Goal: Information Seeking & Learning: Learn about a topic

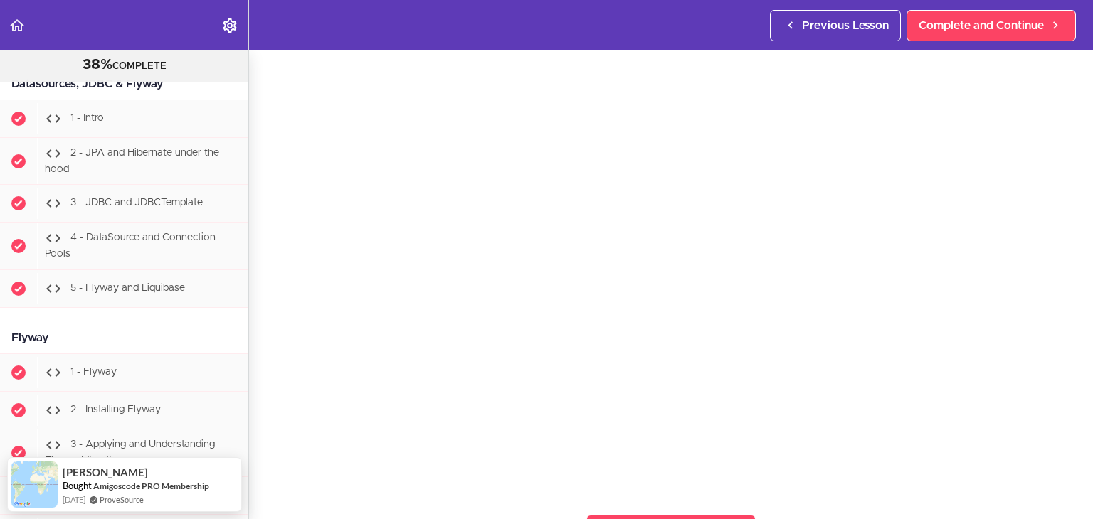
scroll to position [142, 0]
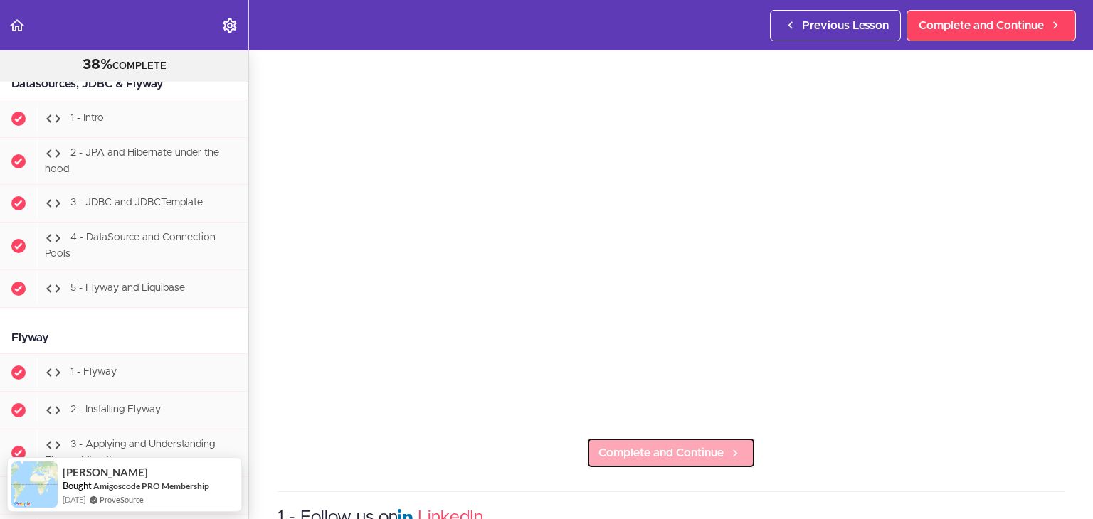
click at [676, 452] on span "Complete and Continue" at bounding box center [660, 453] width 125 height 17
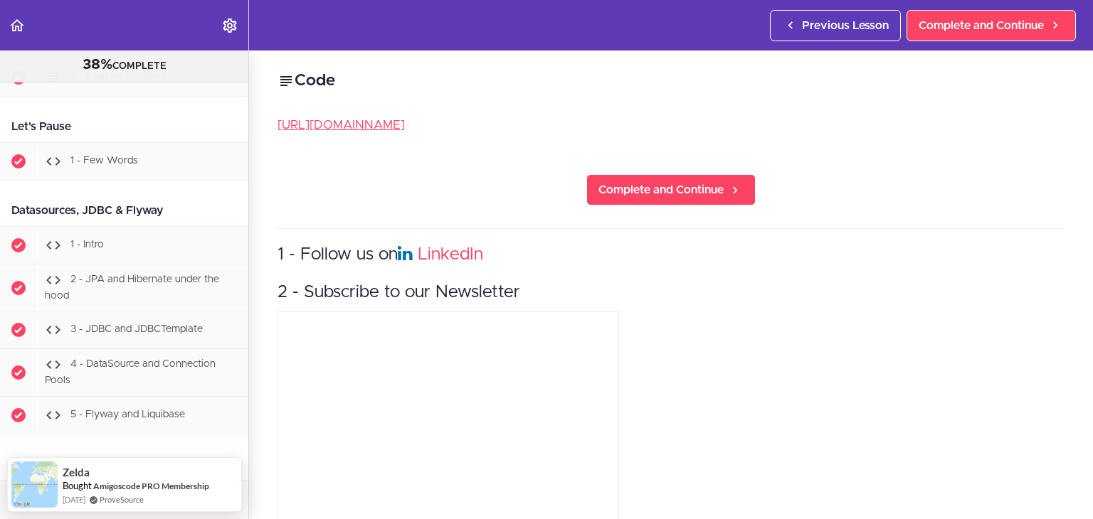
scroll to position [4873, 0]
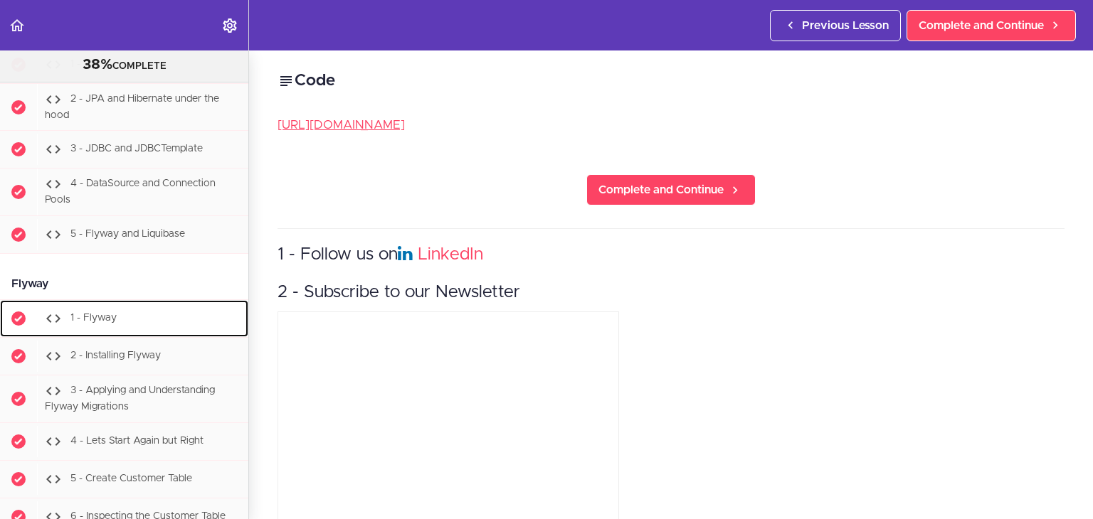
click at [142, 324] on div "1 - Flyway" at bounding box center [142, 318] width 211 height 31
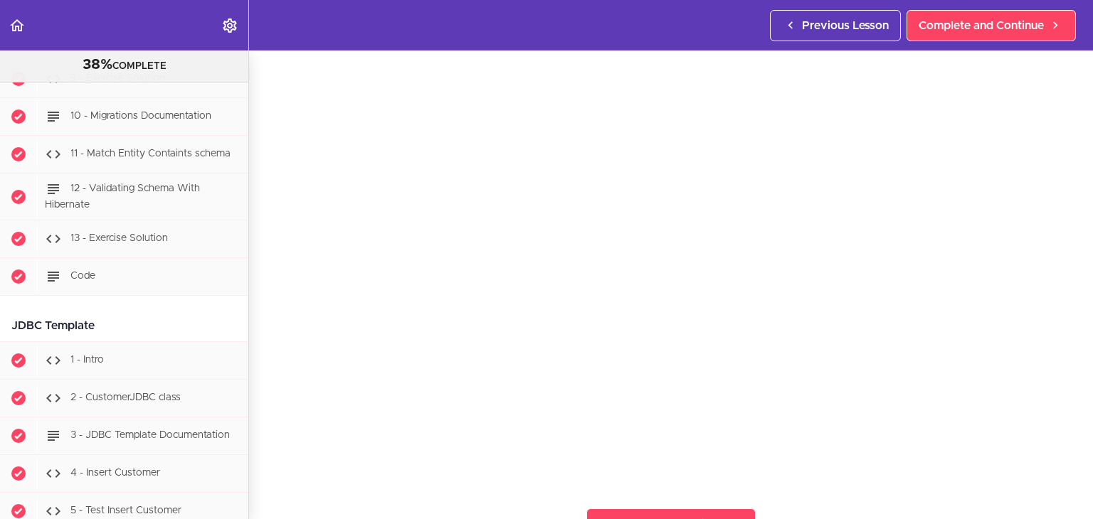
scroll to position [142, 0]
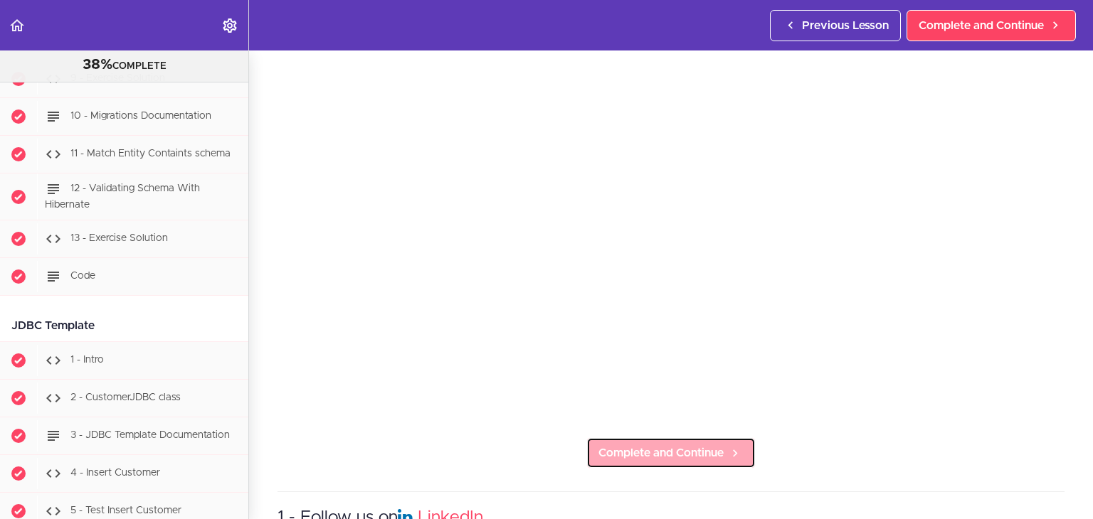
click at [674, 448] on span "Complete and Continue" at bounding box center [660, 453] width 125 height 17
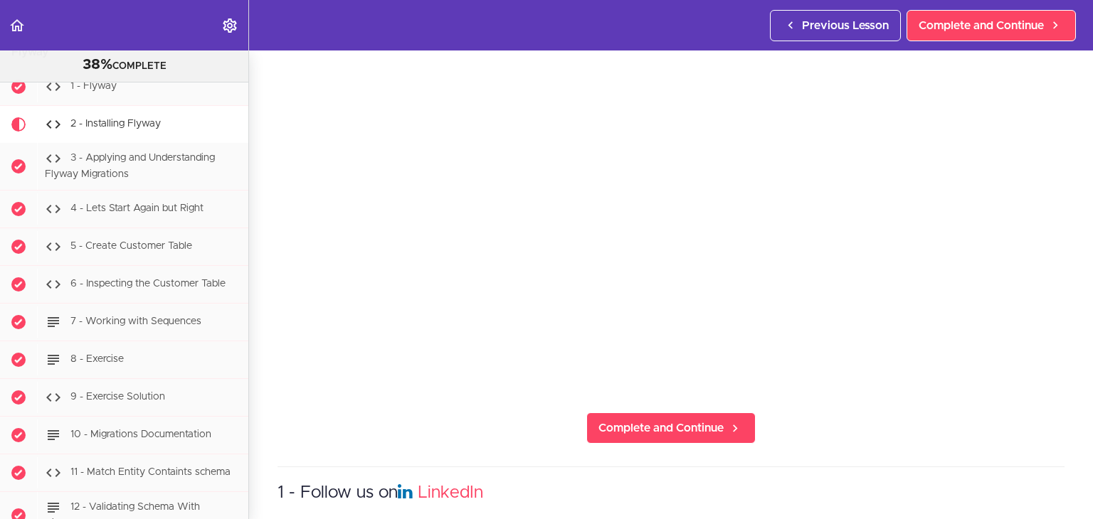
scroll to position [164, 0]
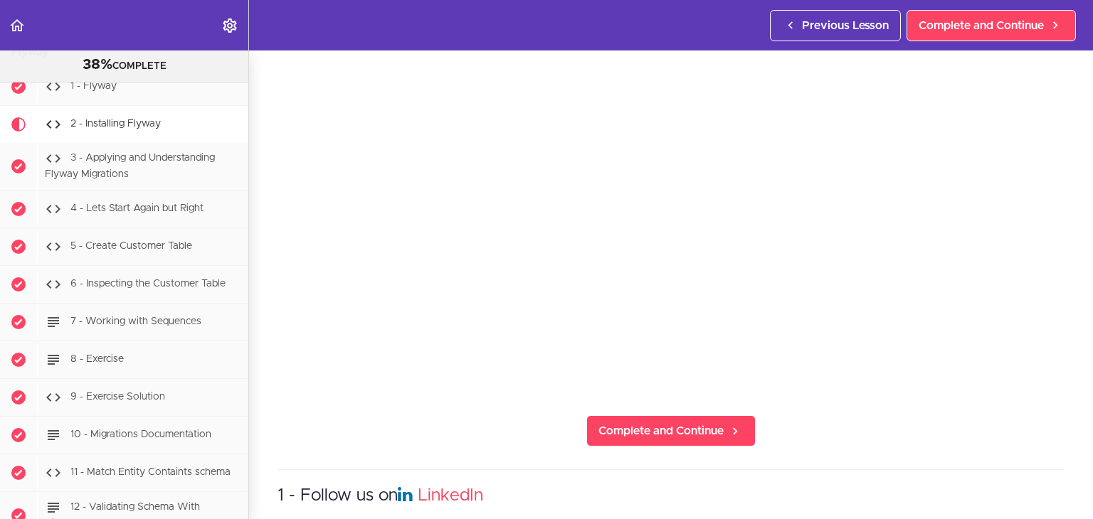
click at [792, 426] on section "PROFESSIONAL Full Stack Developer 38% COMPLETE Java Master Class 1 - Java Maste…" at bounding box center [546, 285] width 1093 height 469
click at [672, 426] on span "Complete and Continue" at bounding box center [660, 431] width 125 height 17
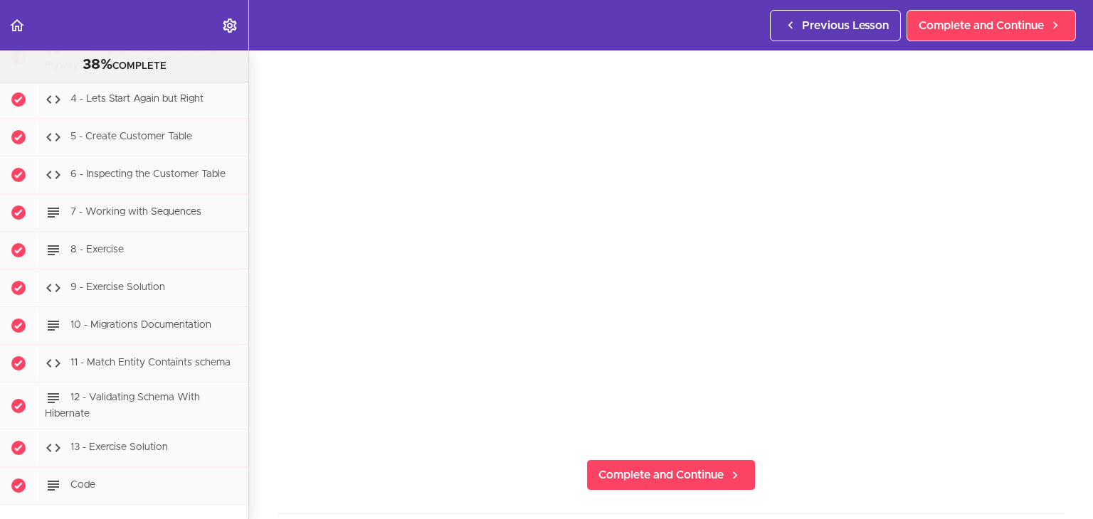
scroll to position [142, 0]
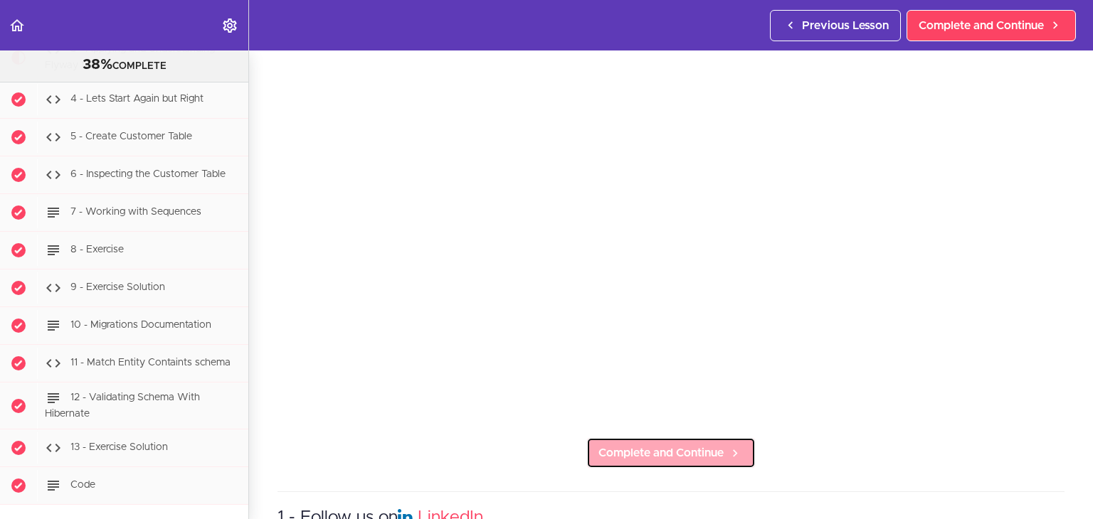
click at [682, 445] on span "Complete and Continue" at bounding box center [660, 453] width 125 height 17
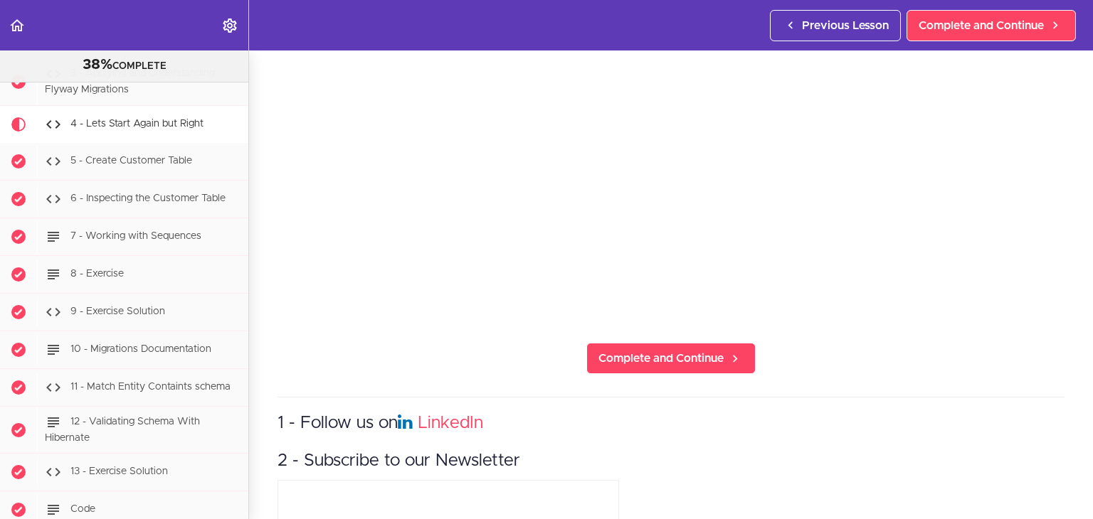
scroll to position [356, 0]
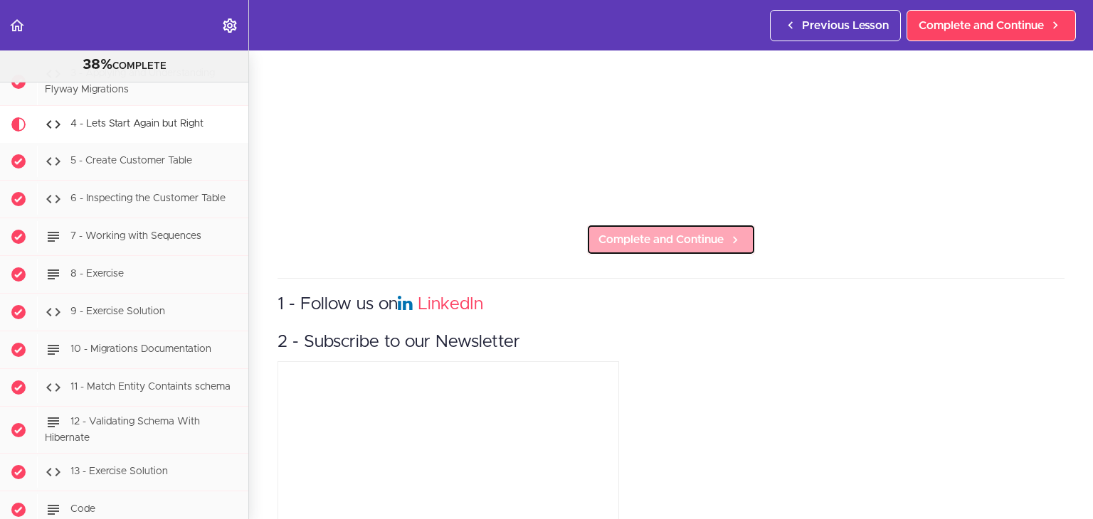
click at [617, 238] on span "Complete and Continue" at bounding box center [660, 239] width 125 height 17
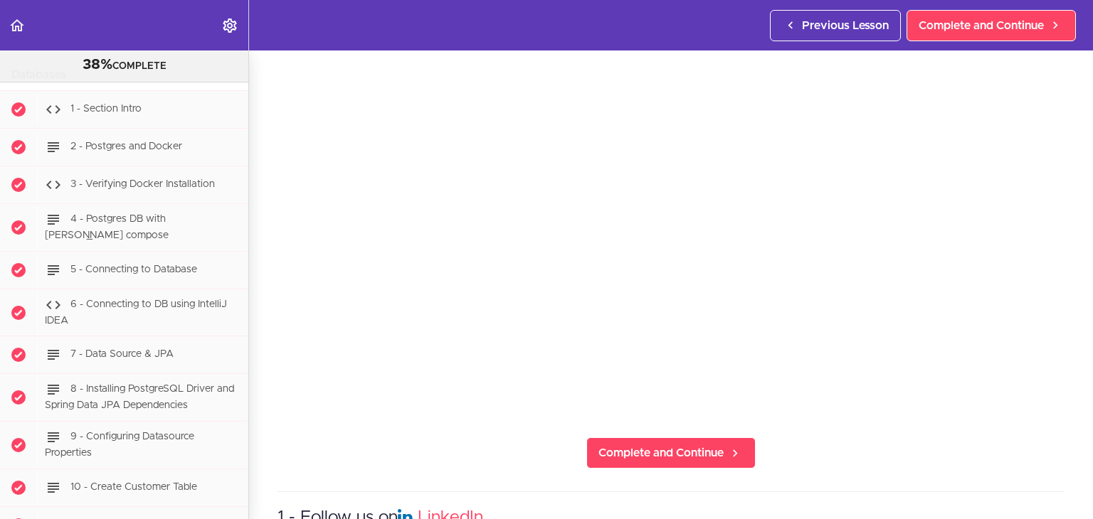
scroll to position [3093, 0]
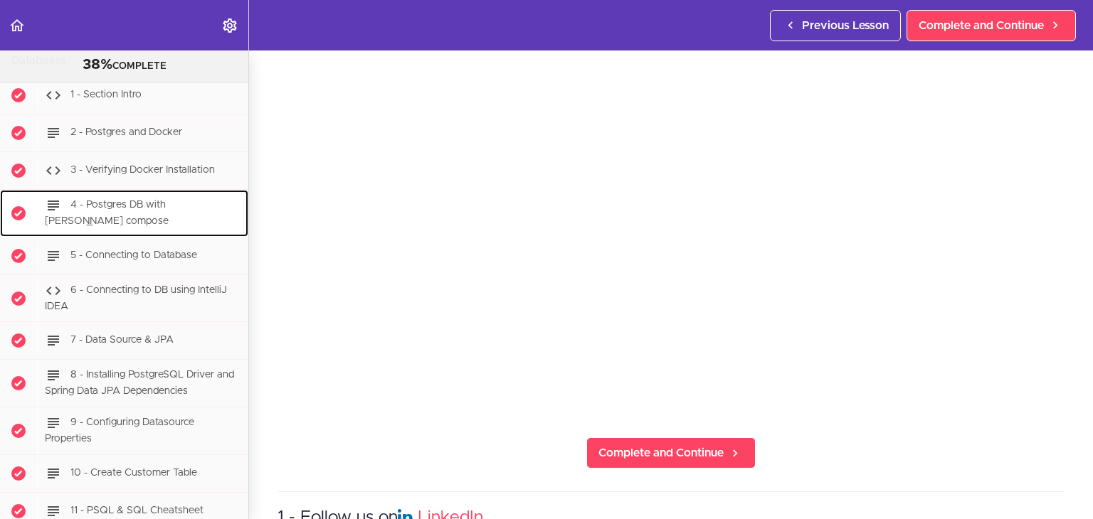
click at [107, 217] on div "4 - Postgres DB with [PERSON_NAME] compose" at bounding box center [142, 213] width 211 height 47
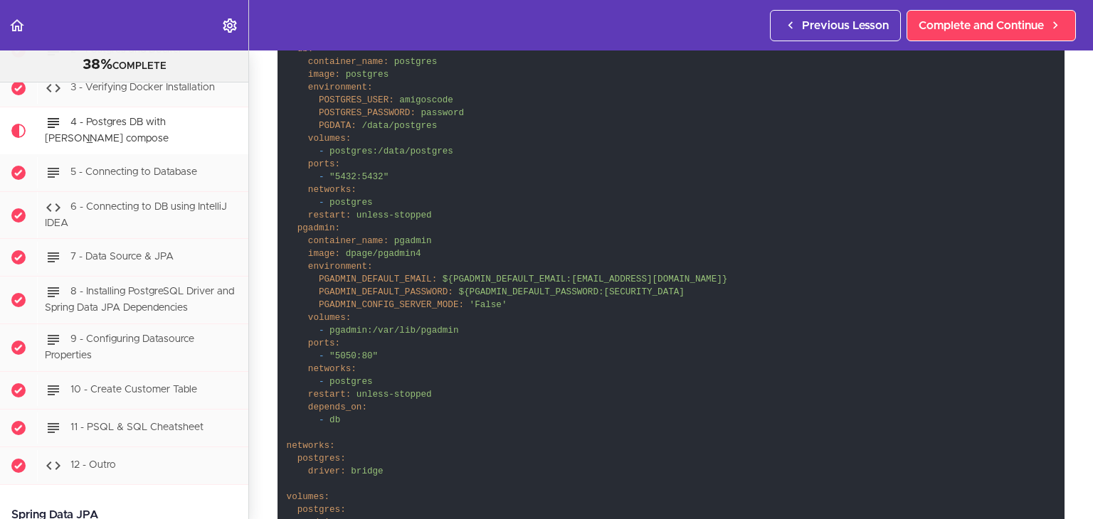
scroll to position [783, 0]
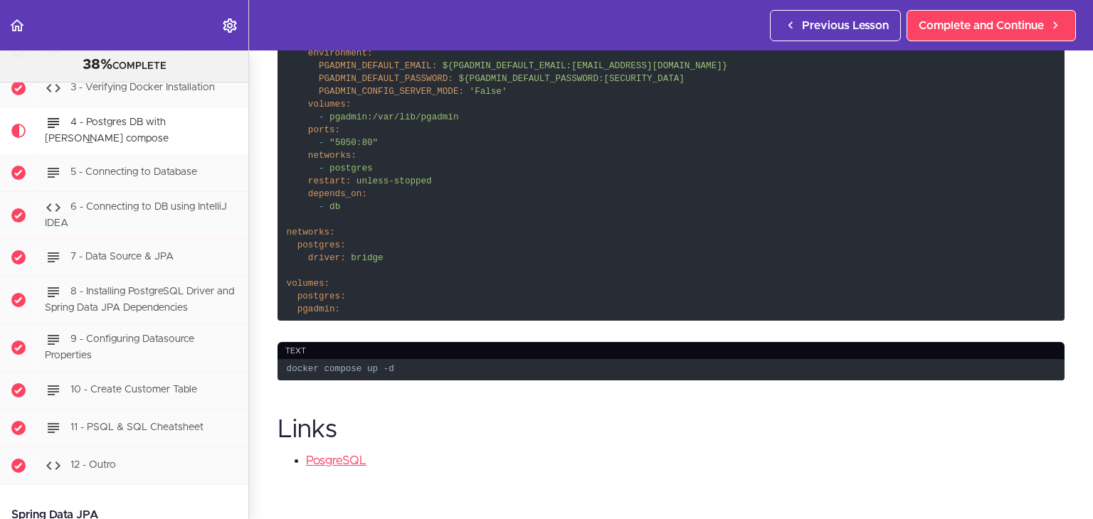
click at [558, 217] on code "services: db: container_name: postgres image: postgres environment: POSTGRES_US…" at bounding box center [670, 67] width 787 height 508
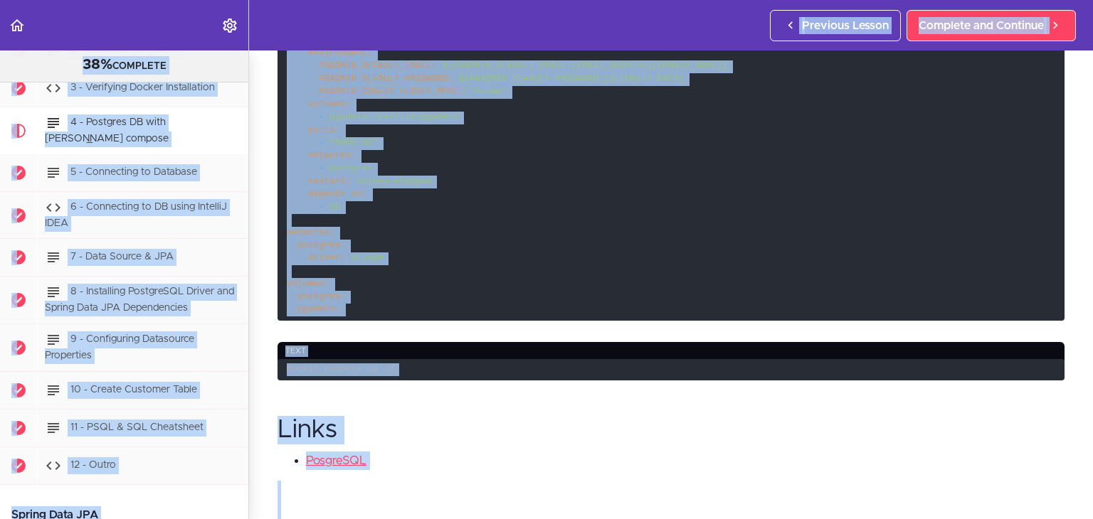
drag, startPoint x: 421, startPoint y: 275, endPoint x: 366, endPoint y: 292, distance: 57.4
click at [421, 275] on code "services: db: container_name: postgres image: postgres environment: POSTGRES_US…" at bounding box center [670, 67] width 787 height 508
click at [308, 254] on span "driver:" at bounding box center [327, 258] width 38 height 10
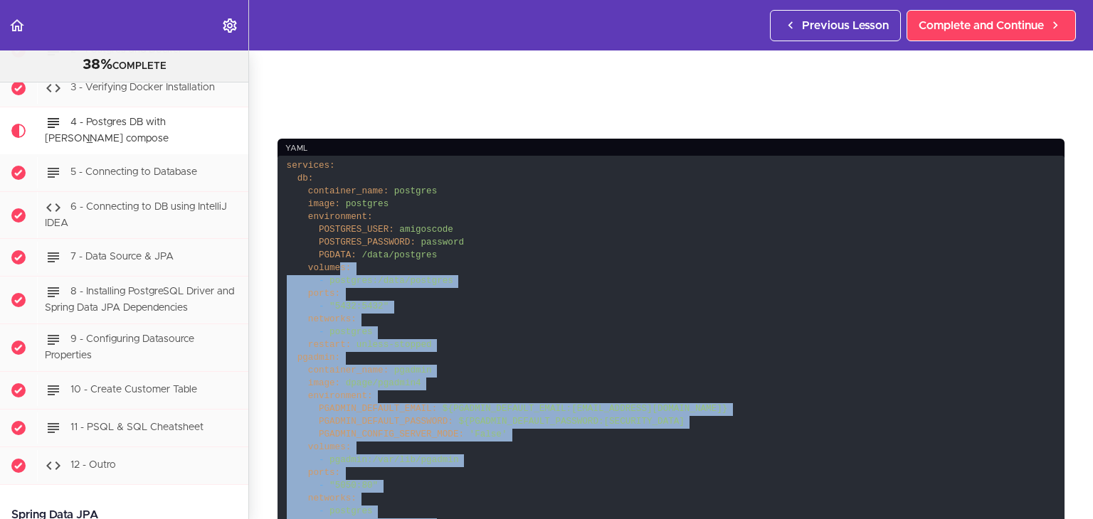
scroll to position [427, 0]
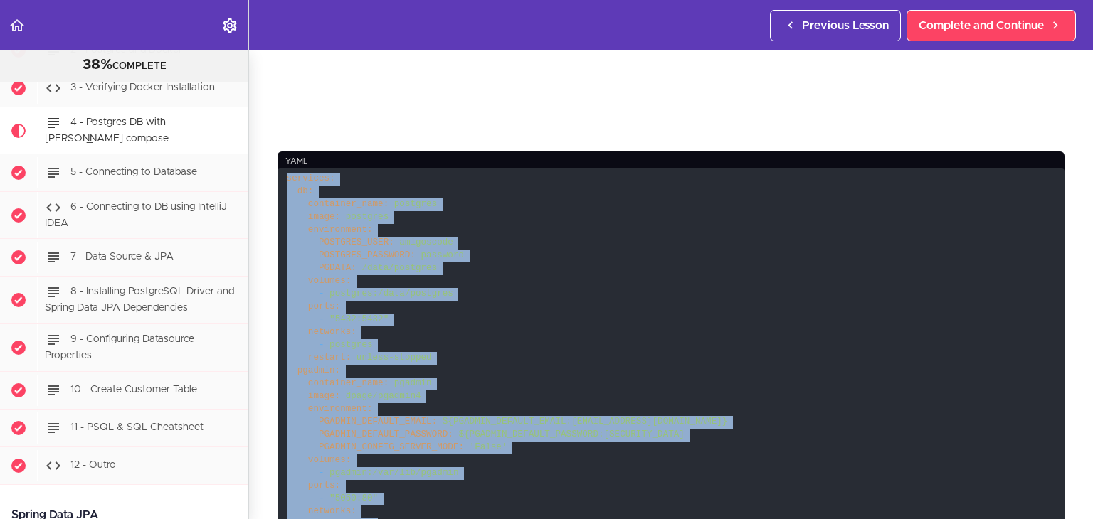
drag, startPoint x: 344, startPoint y: 299, endPoint x: 282, endPoint y: 177, distance: 137.1
click at [282, 177] on code "services: db: container_name: postgres image: postgres environment: POSTGRES_US…" at bounding box center [670, 423] width 787 height 508
copy code "services: db: container_name: postgres image: postgres environment: POSTGRES_US…"
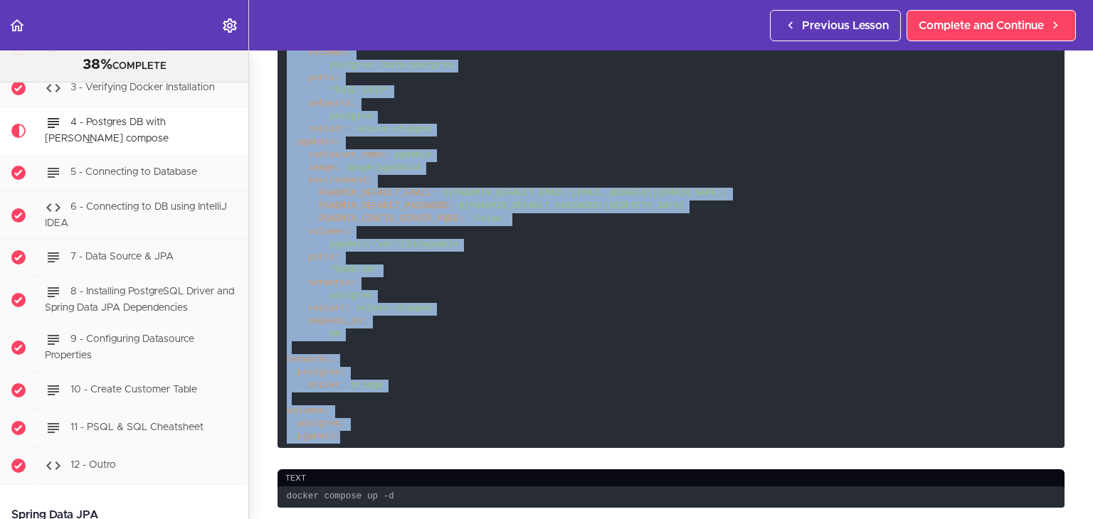
scroll to position [640, 0]
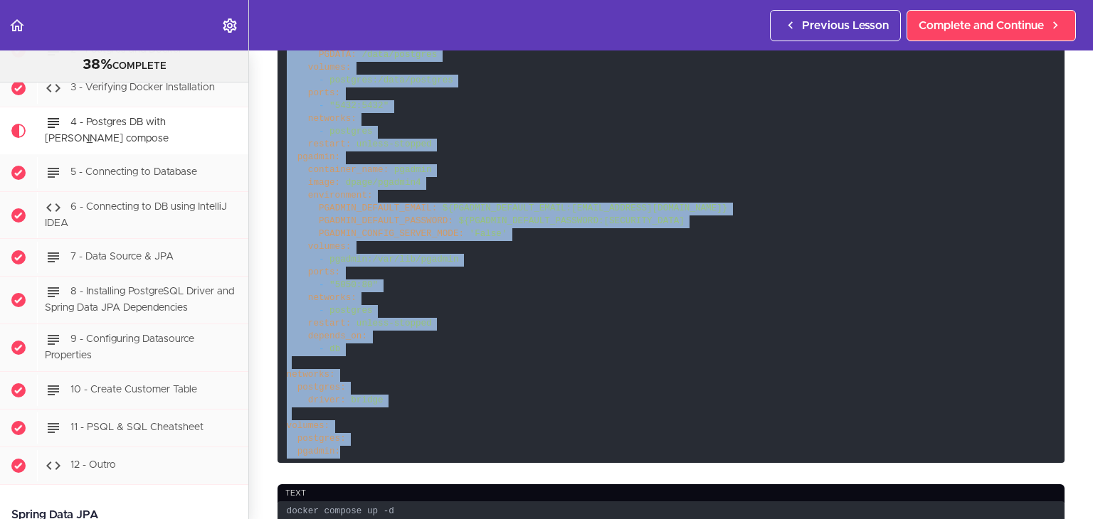
click at [475, 393] on code "services: db: container_name: postgres image: postgres environment: POSTGRES_US…" at bounding box center [670, 209] width 787 height 508
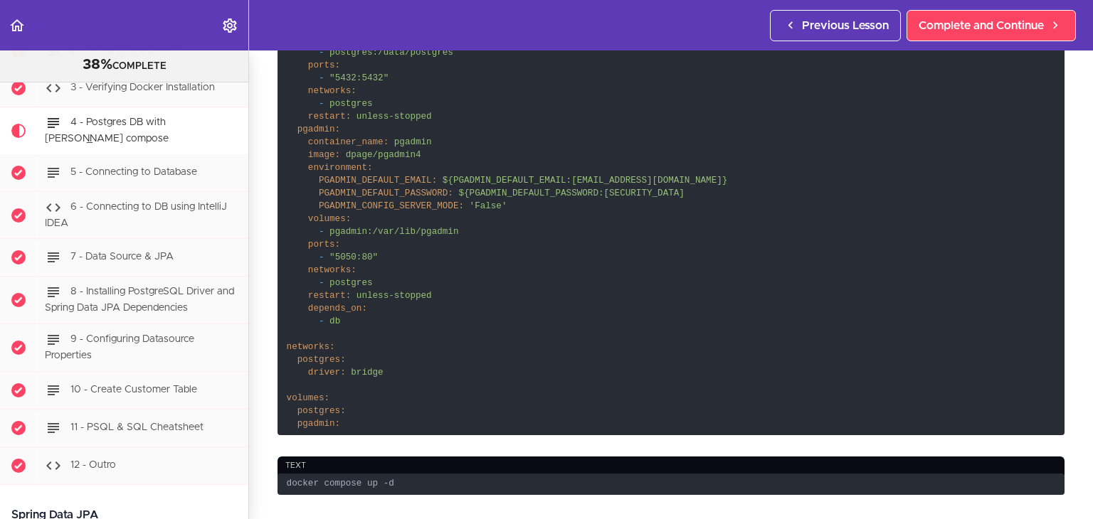
scroll to position [711, 0]
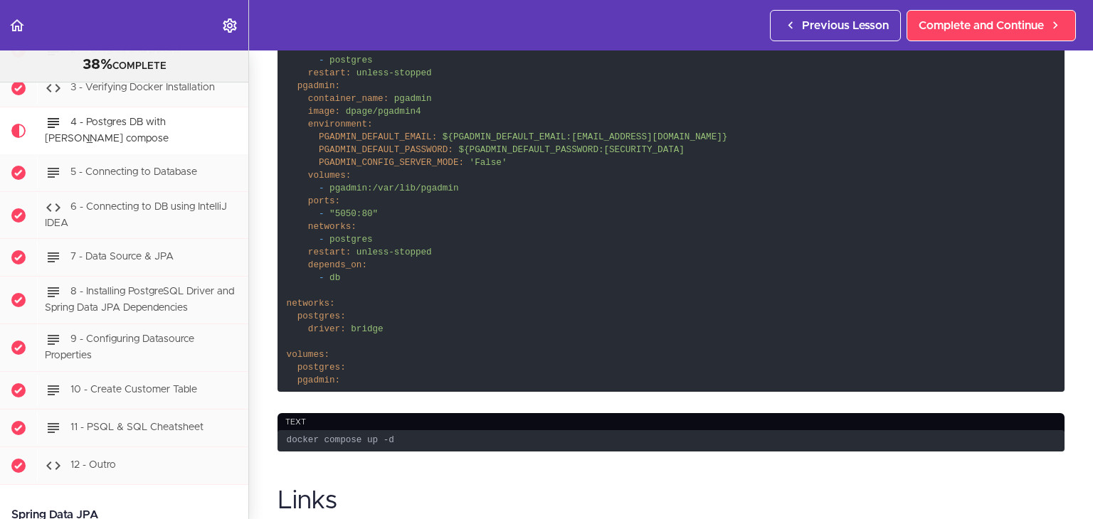
click at [370, 435] on code "docker compose up -d" at bounding box center [670, 441] width 787 height 22
copy div "docker compose up -d"
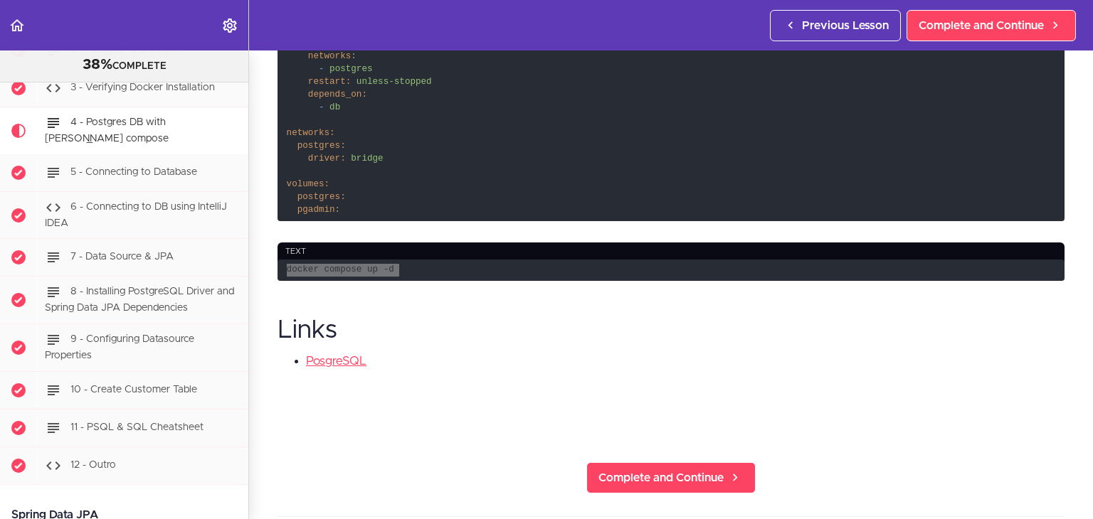
scroll to position [1067, 0]
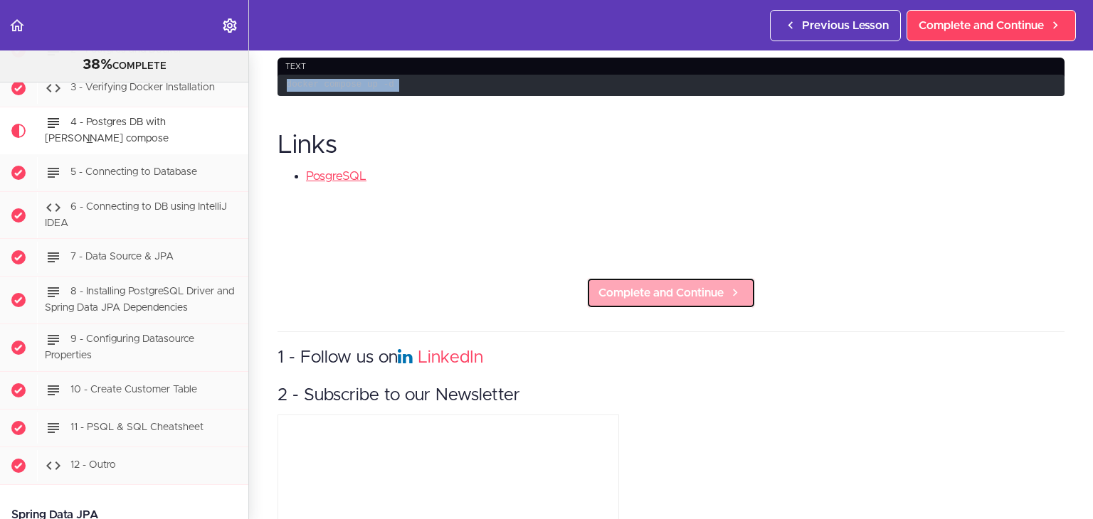
click at [625, 295] on span "Complete and Continue" at bounding box center [660, 293] width 125 height 17
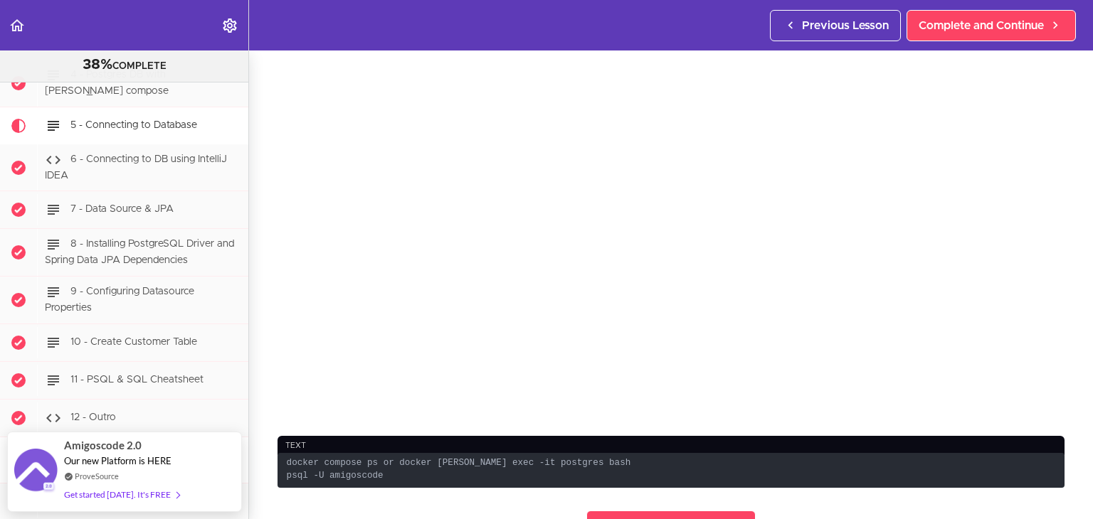
scroll to position [213, 0]
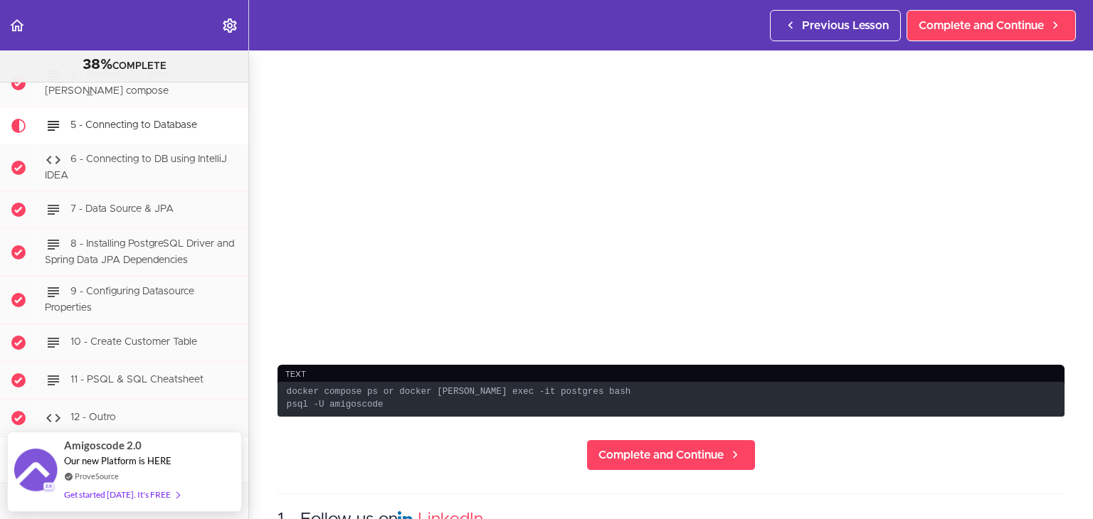
click at [440, 398] on code "docker compose ps or docker [PERSON_NAME] exec -it postgres bash psql -U amigos…" at bounding box center [670, 399] width 787 height 35
drag, startPoint x: 467, startPoint y: 403, endPoint x: 283, endPoint y: 394, distance: 183.7
click at [283, 394] on code "docker compose ps or docker [PERSON_NAME] exec -it postgres bash psql -U amigos…" at bounding box center [670, 399] width 787 height 35
copy code "docker exec -it postgres bash"
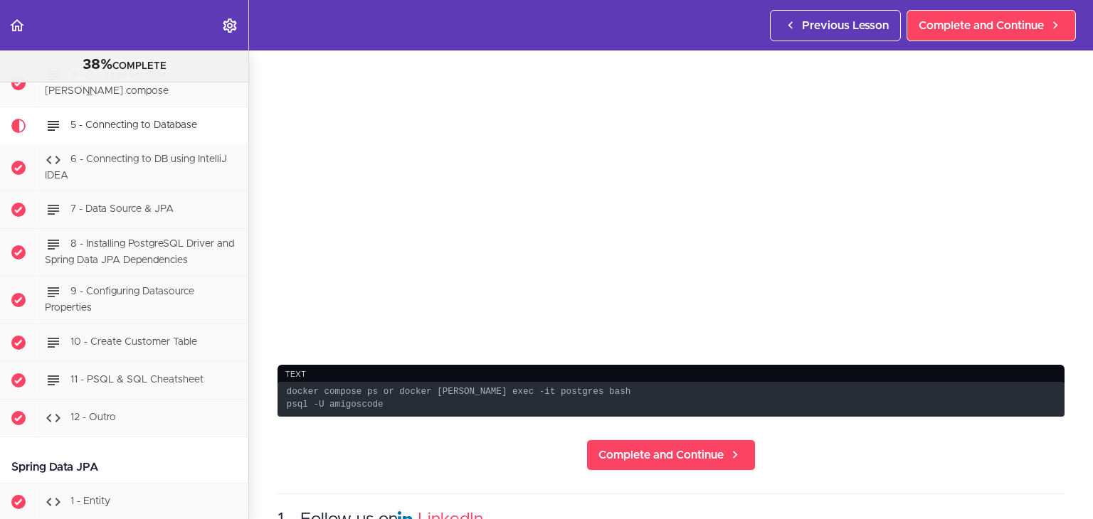
click at [438, 413] on code "docker compose ps or docker [PERSON_NAME] exec -it postgres bash psql -U amigos…" at bounding box center [670, 399] width 787 height 35
drag, startPoint x: 388, startPoint y: 416, endPoint x: 269, endPoint y: 418, distance: 119.5
click at [269, 418] on section "PROFESSIONAL Full Stack Developer 38% COMPLETE Java Master Class 1 - Java Maste…" at bounding box center [546, 285] width 1093 height 469
copy code "psql -U amigoscode"
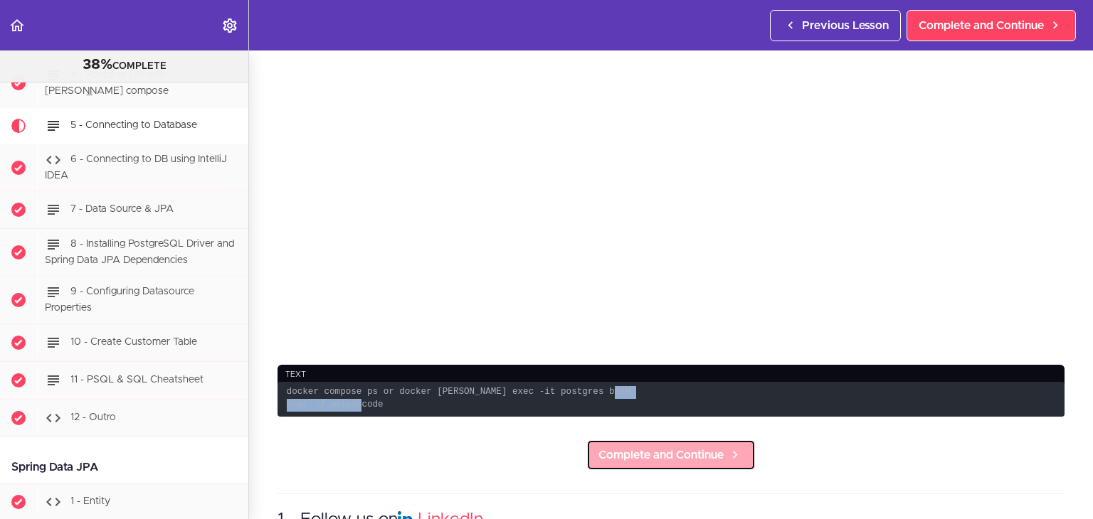
click at [630, 464] on span "Complete and Continue" at bounding box center [660, 455] width 125 height 17
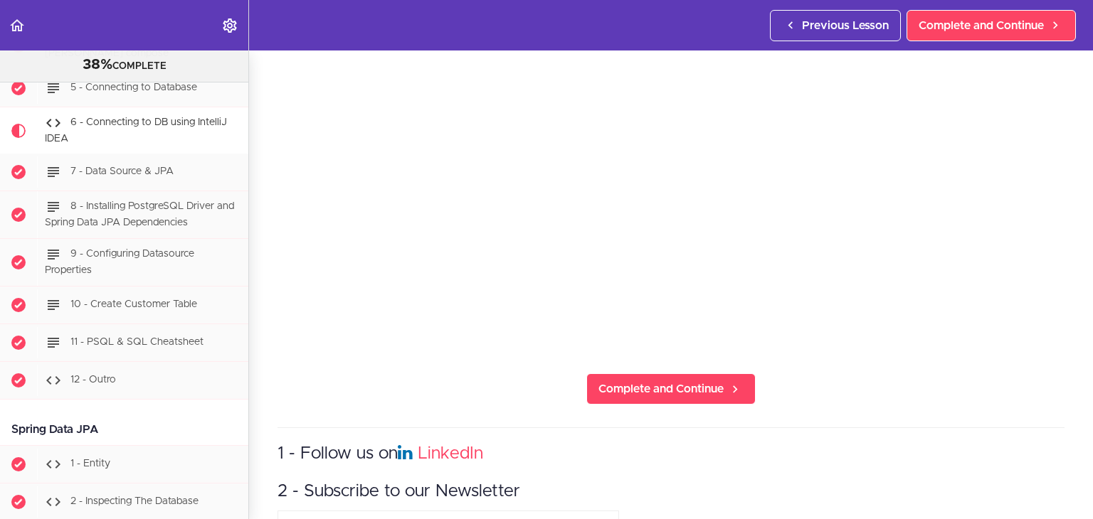
scroll to position [213, 0]
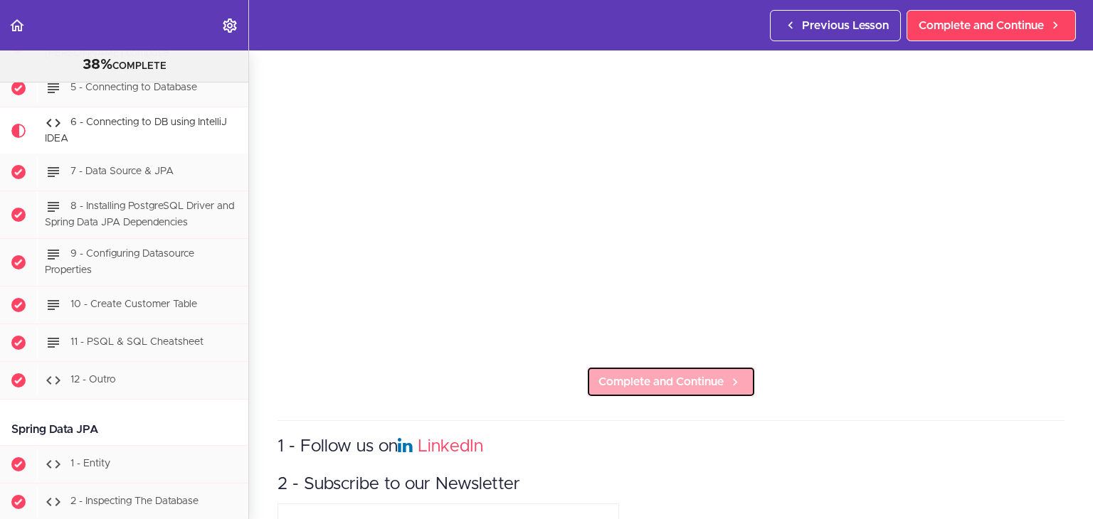
click at [673, 378] on span "Complete and Continue" at bounding box center [660, 381] width 125 height 17
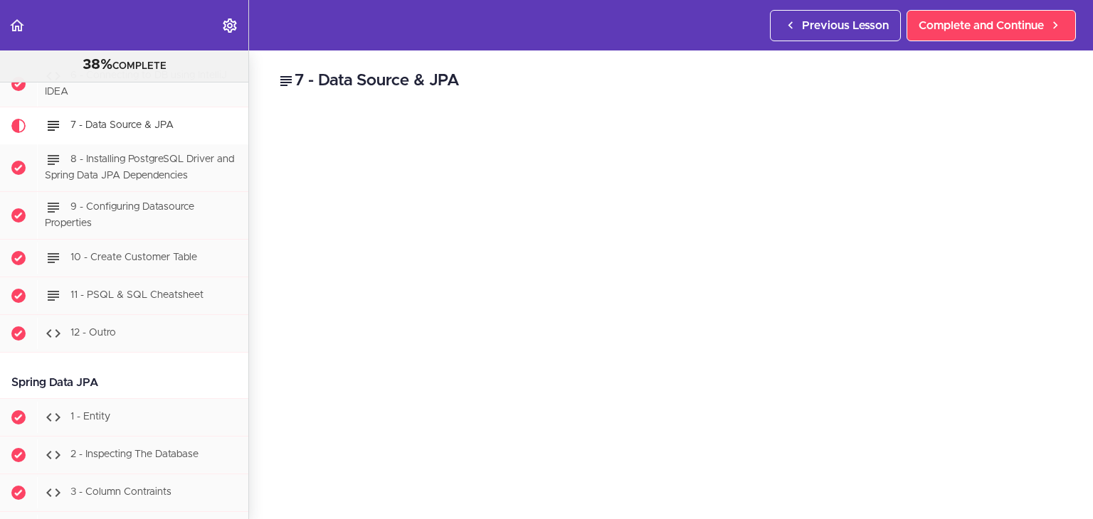
scroll to position [71, 0]
